Goal: Find specific page/section: Find specific page/section

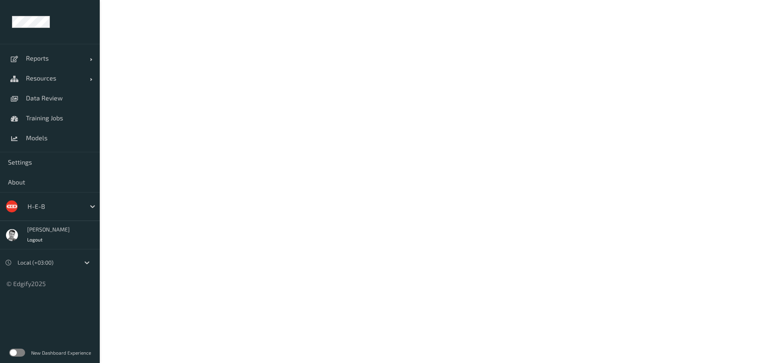
click at [32, 208] on div at bounding box center [55, 207] width 54 height 10
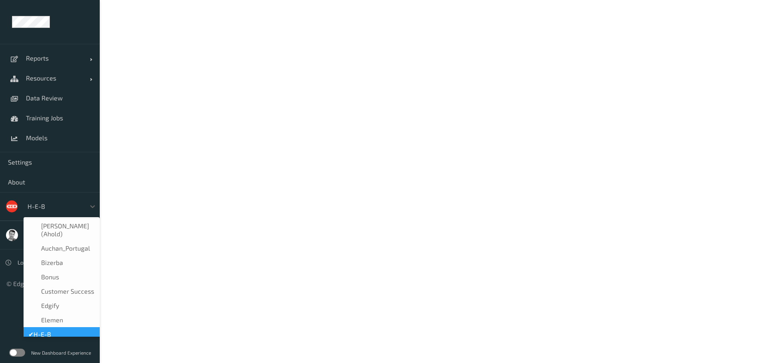
scroll to position [10, 0]
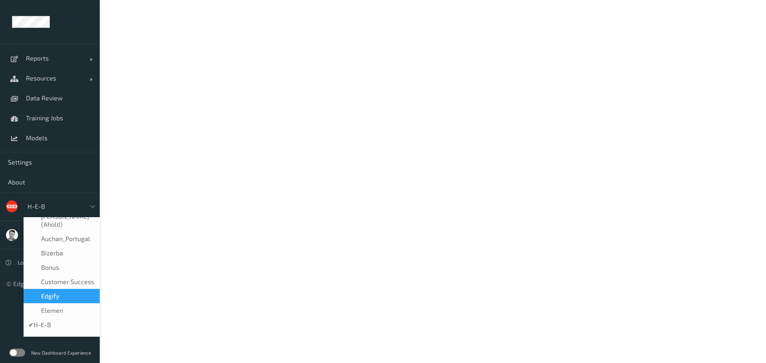
click at [52, 294] on span "edgify" at bounding box center [50, 296] width 18 height 8
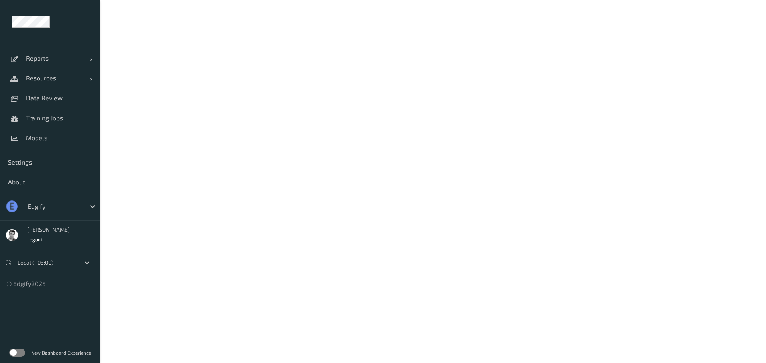
click at [18, 356] on label at bounding box center [17, 353] width 16 height 8
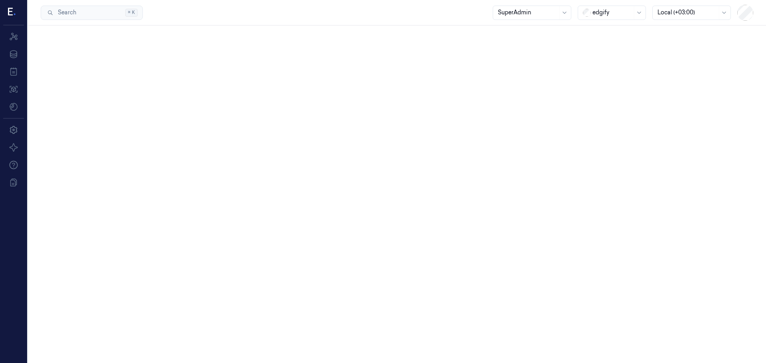
click at [16, 10] on div at bounding box center [13, 13] width 21 height 26
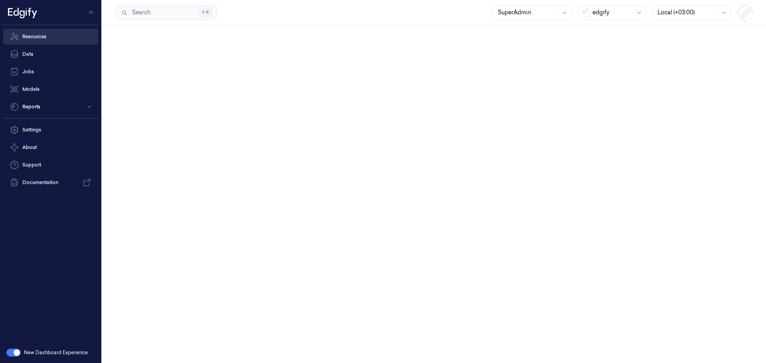
click at [39, 37] on link "Resources" at bounding box center [50, 37] width 95 height 16
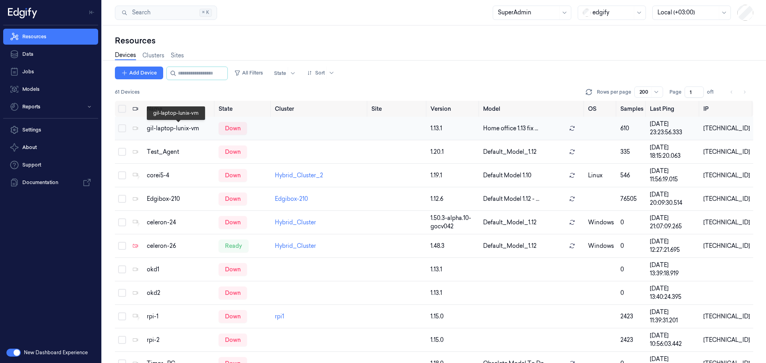
click at [159, 130] on div "gil-laptop-lunix-vm" at bounding box center [179, 128] width 65 height 8
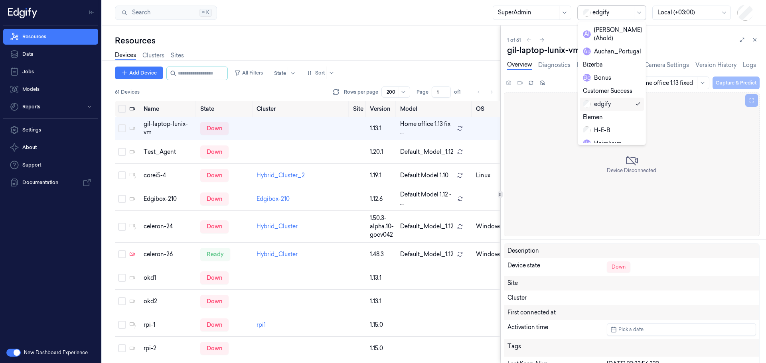
click at [608, 14] on div at bounding box center [612, 12] width 40 height 8
